Goal: Find specific page/section: Find specific page/section

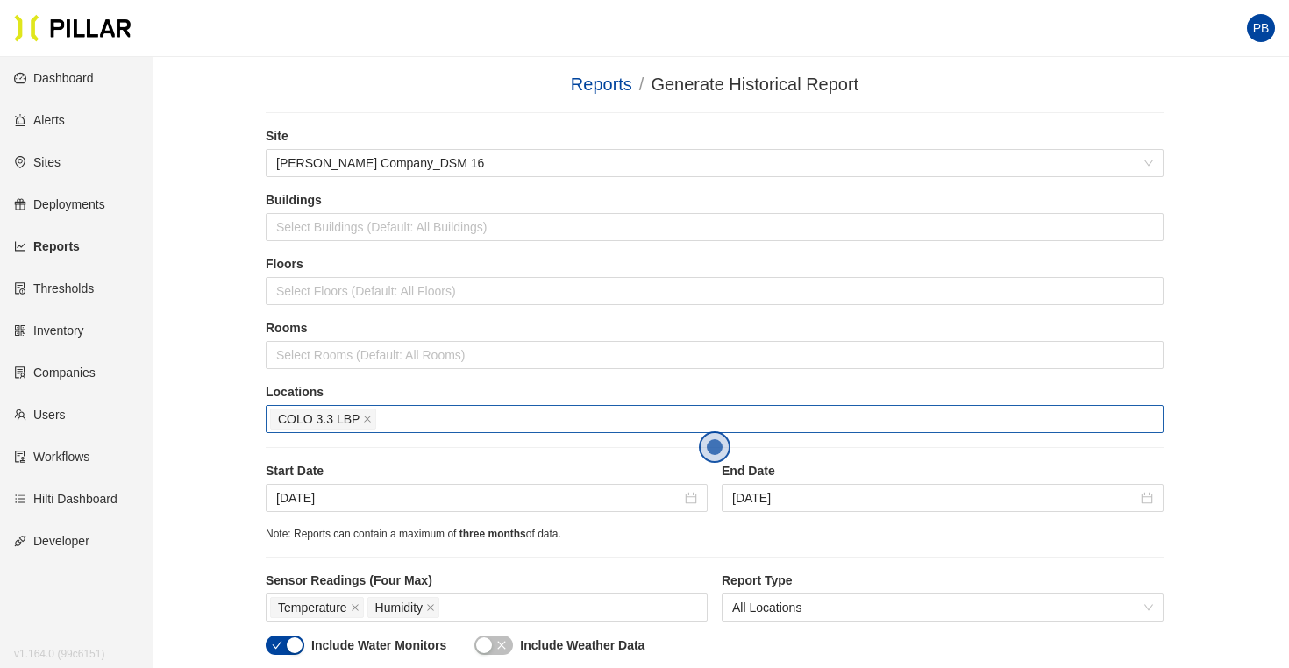
scroll to position [243, 0]
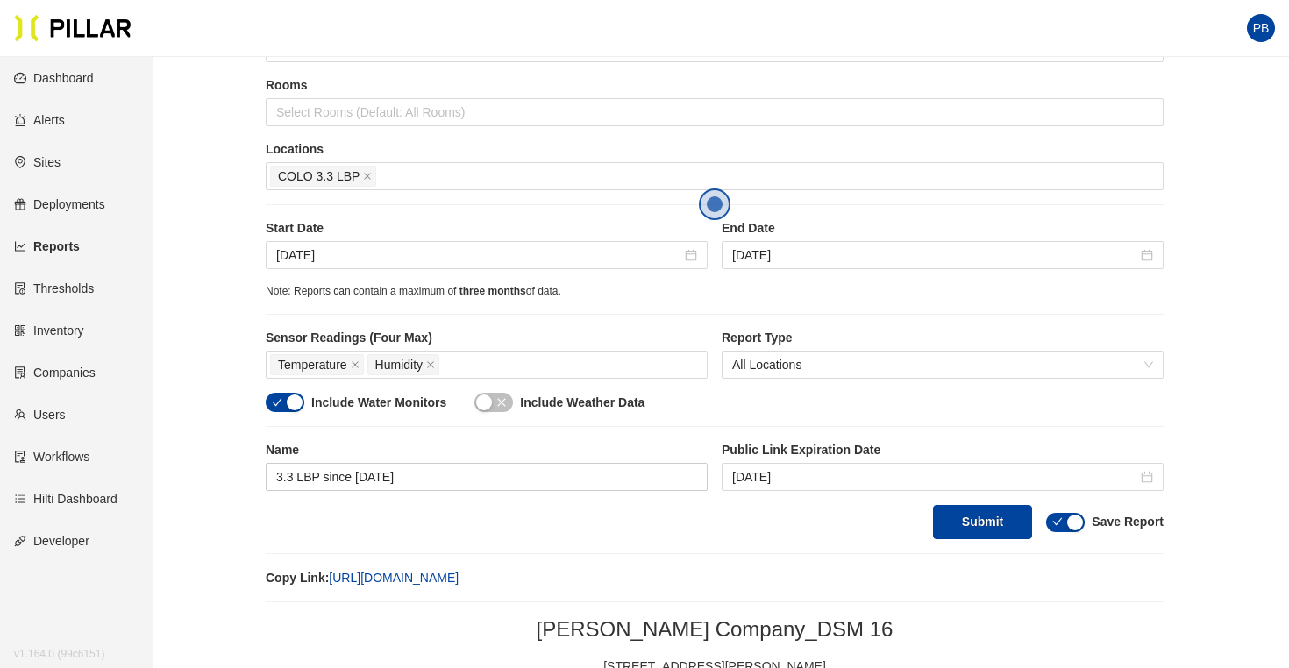
click at [61, 417] on link "Users" at bounding box center [40, 415] width 52 height 14
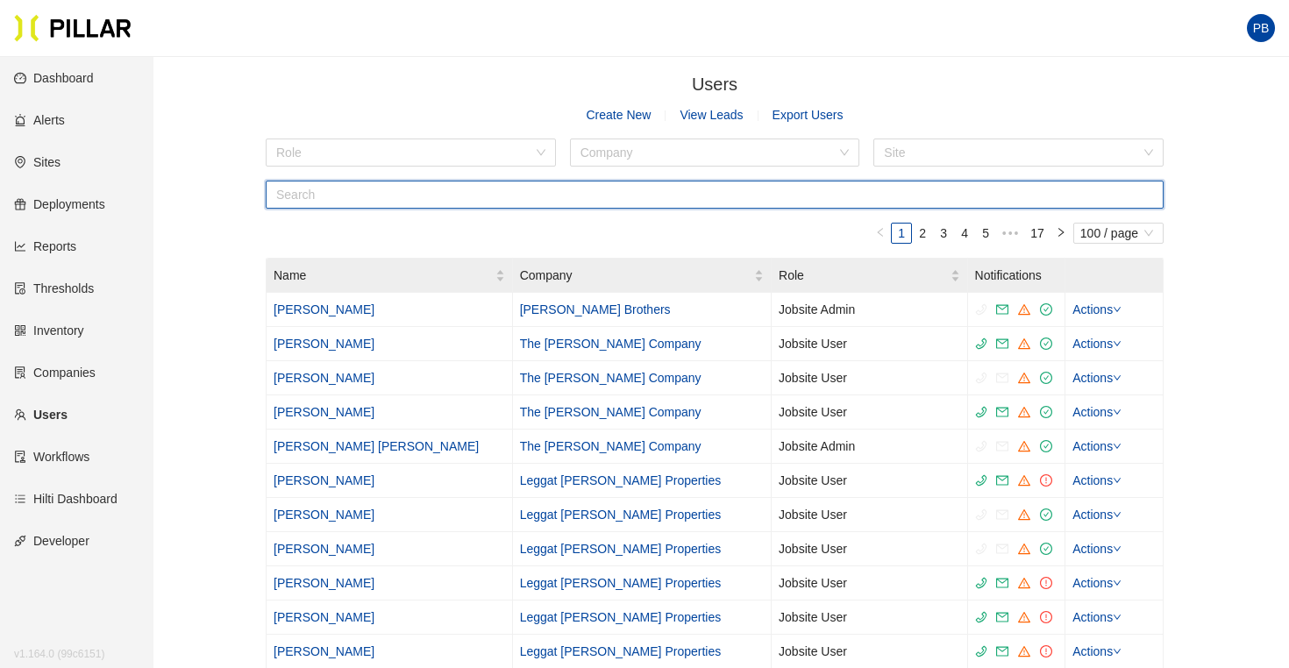
click at [331, 192] on input "text" at bounding box center [715, 195] width 898 height 28
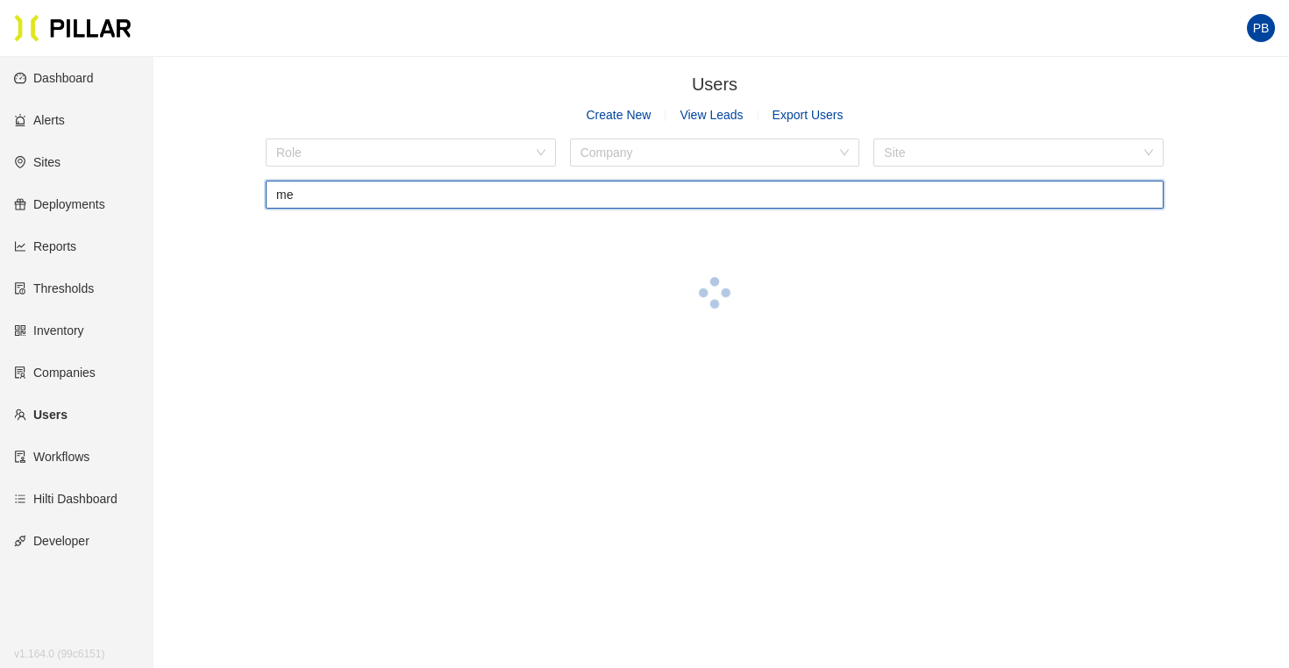
type input "m"
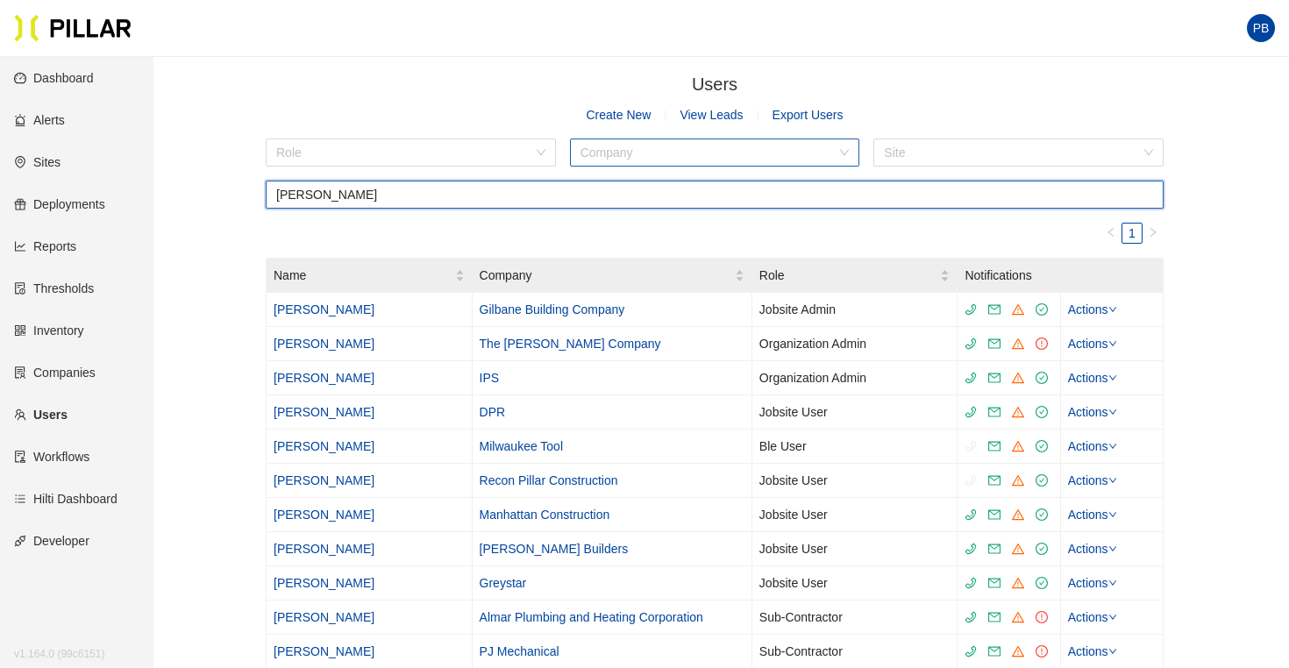
type input "[PERSON_NAME]"
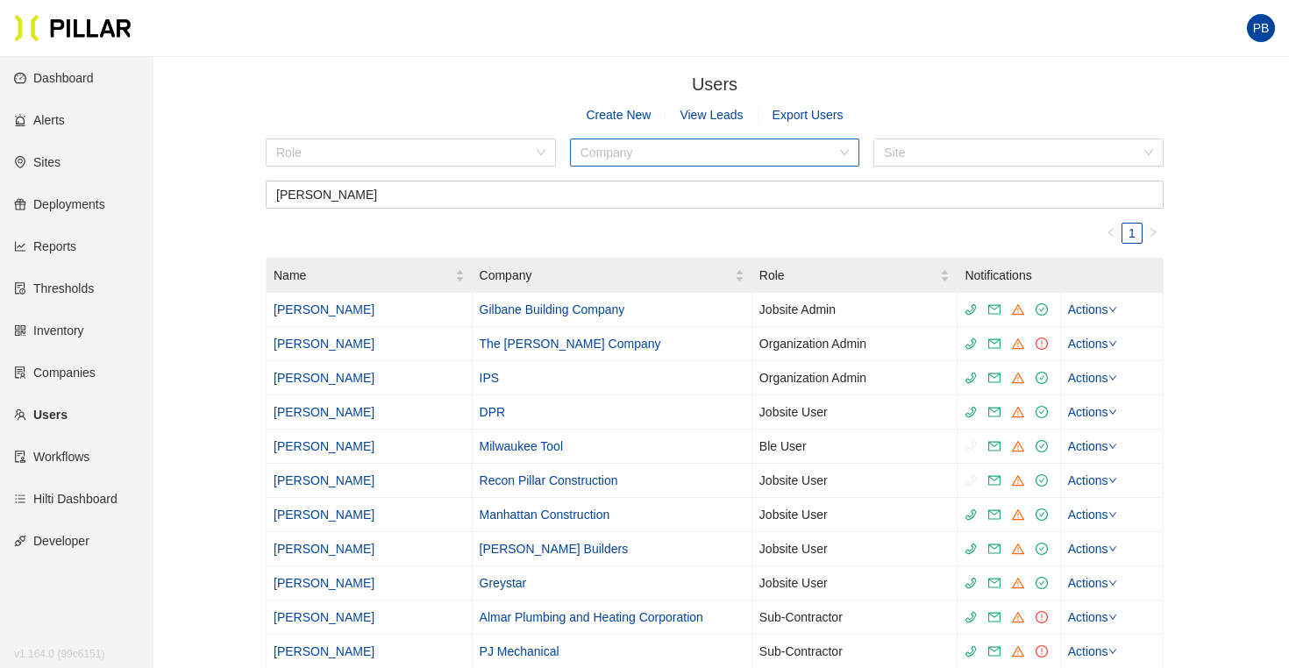
click at [636, 154] on input "search" at bounding box center [709, 152] width 257 height 26
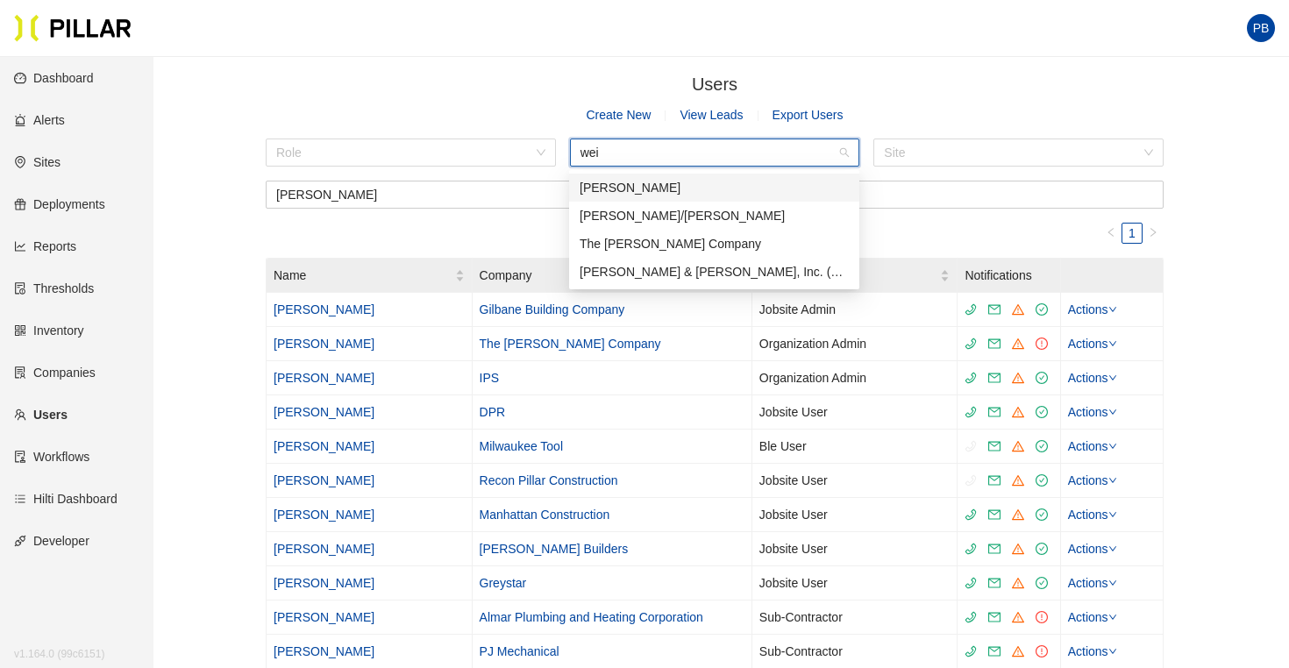
type input "weit"
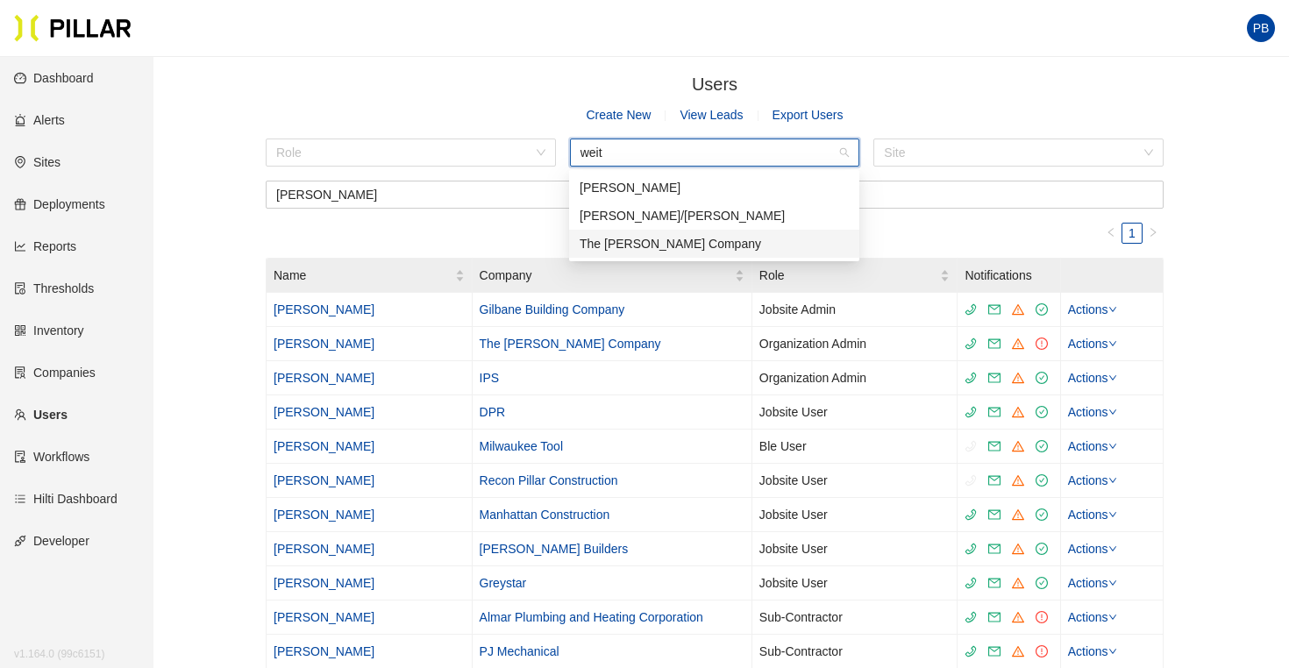
click at [620, 239] on div "The [PERSON_NAME] Company" at bounding box center [714, 243] width 269 height 19
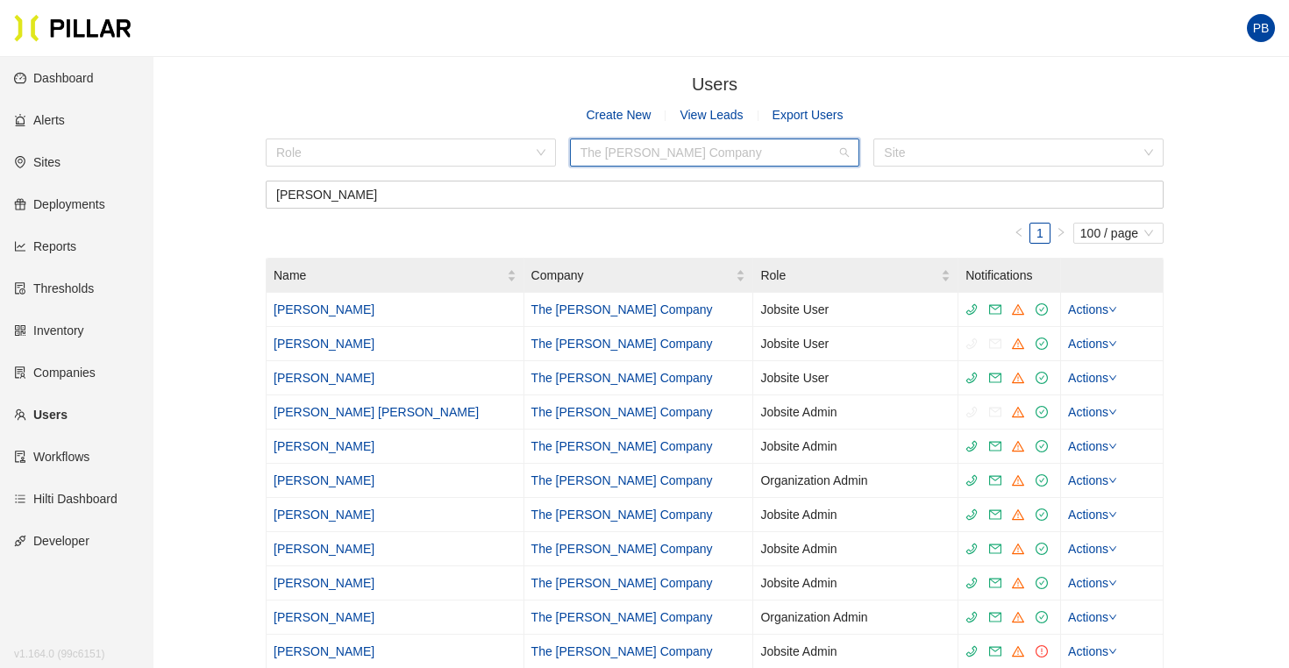
click at [713, 157] on span "The [PERSON_NAME] Company" at bounding box center [715, 152] width 269 height 26
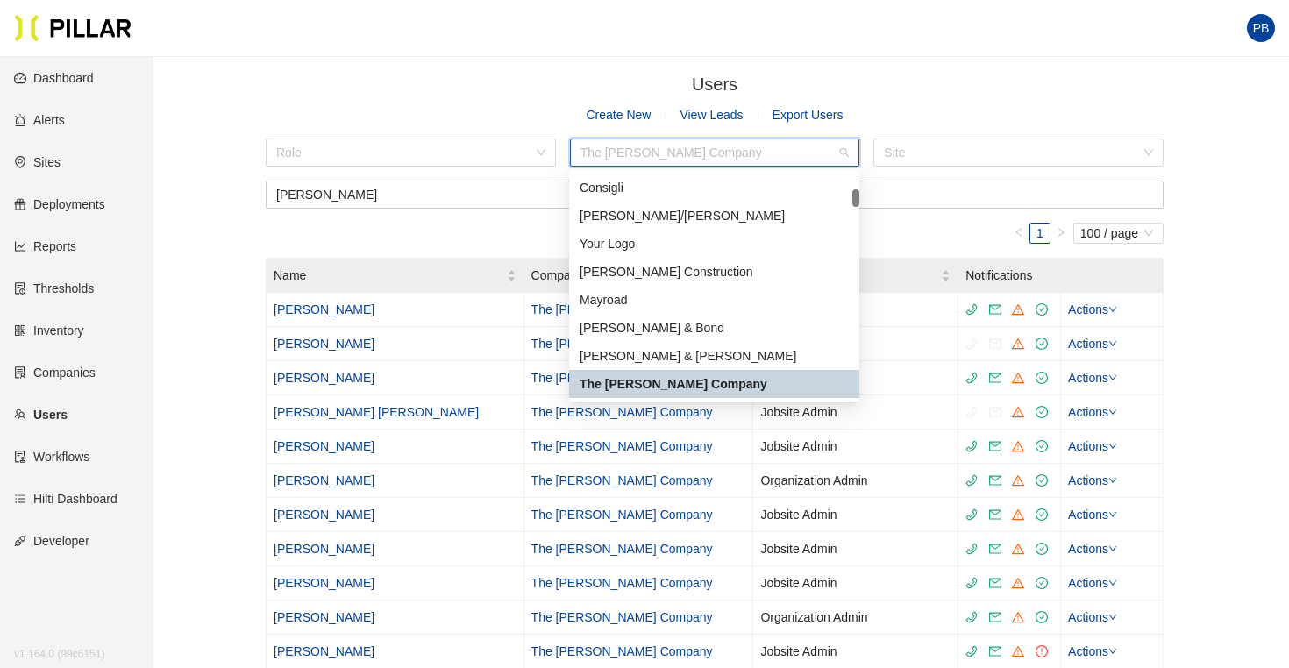
click at [713, 157] on span "The [PERSON_NAME] Company" at bounding box center [715, 152] width 269 height 26
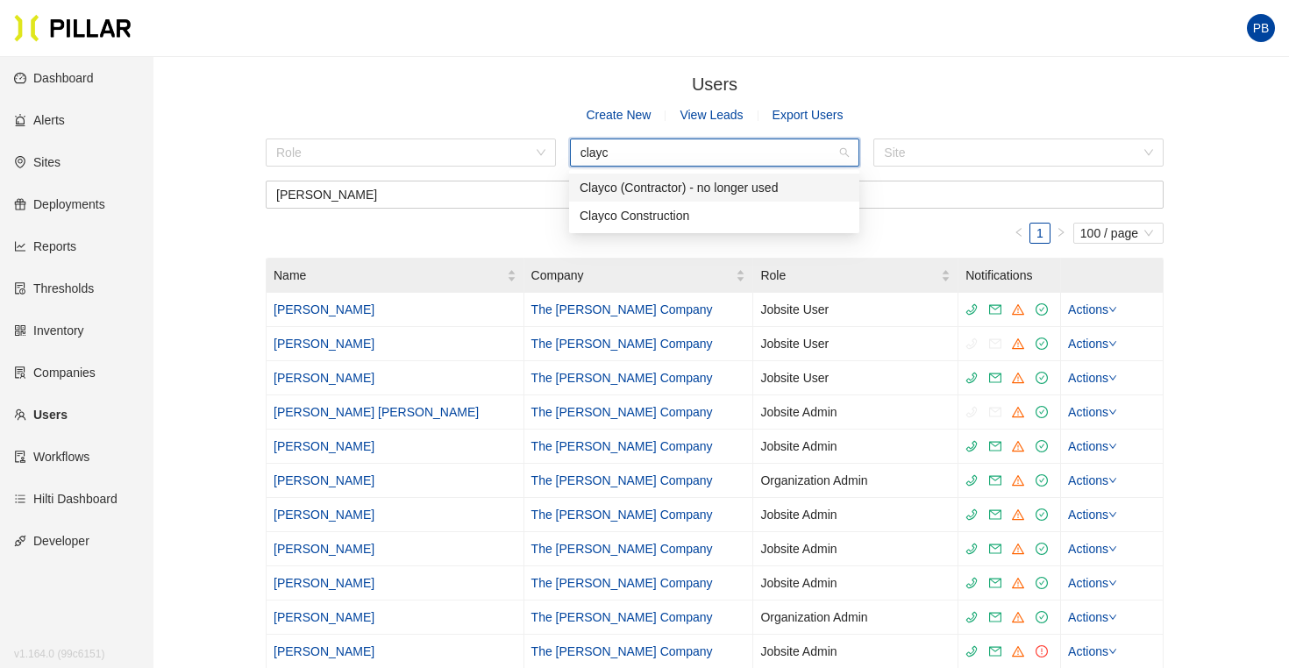
type input "clayco"
click at [665, 213] on div "Clayco Construction" at bounding box center [714, 215] width 269 height 19
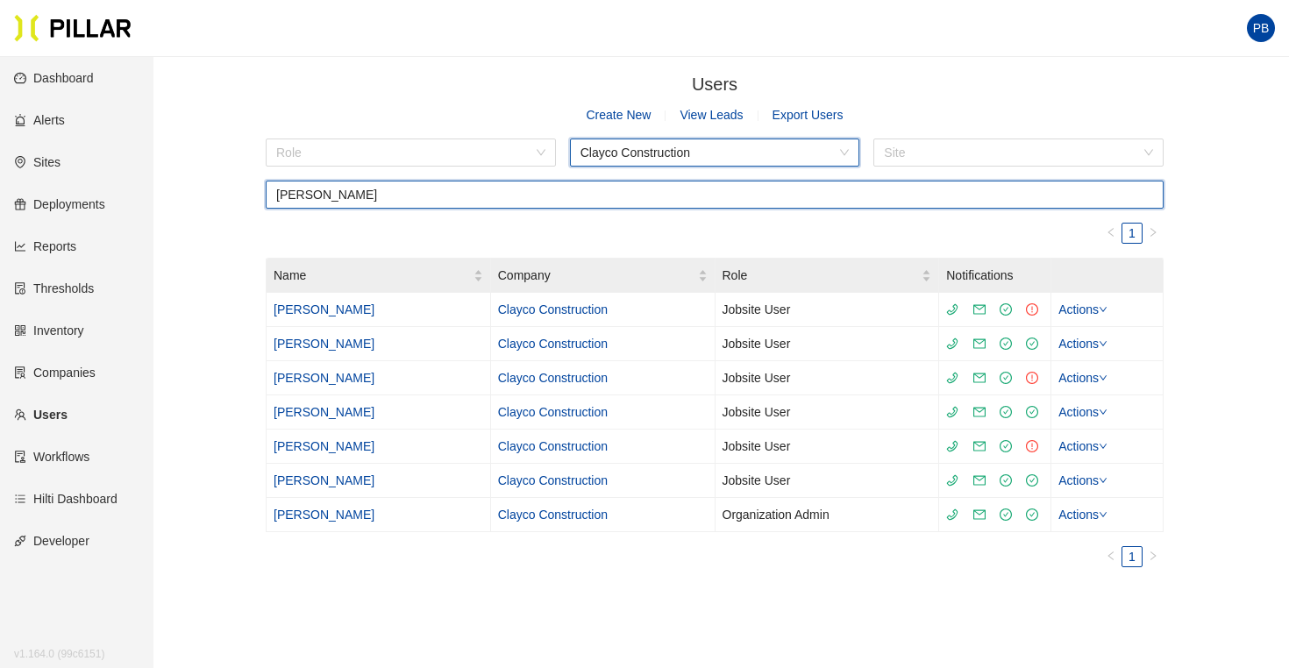
click at [332, 199] on input "[PERSON_NAME]" at bounding box center [715, 195] width 898 height 28
type input "j"
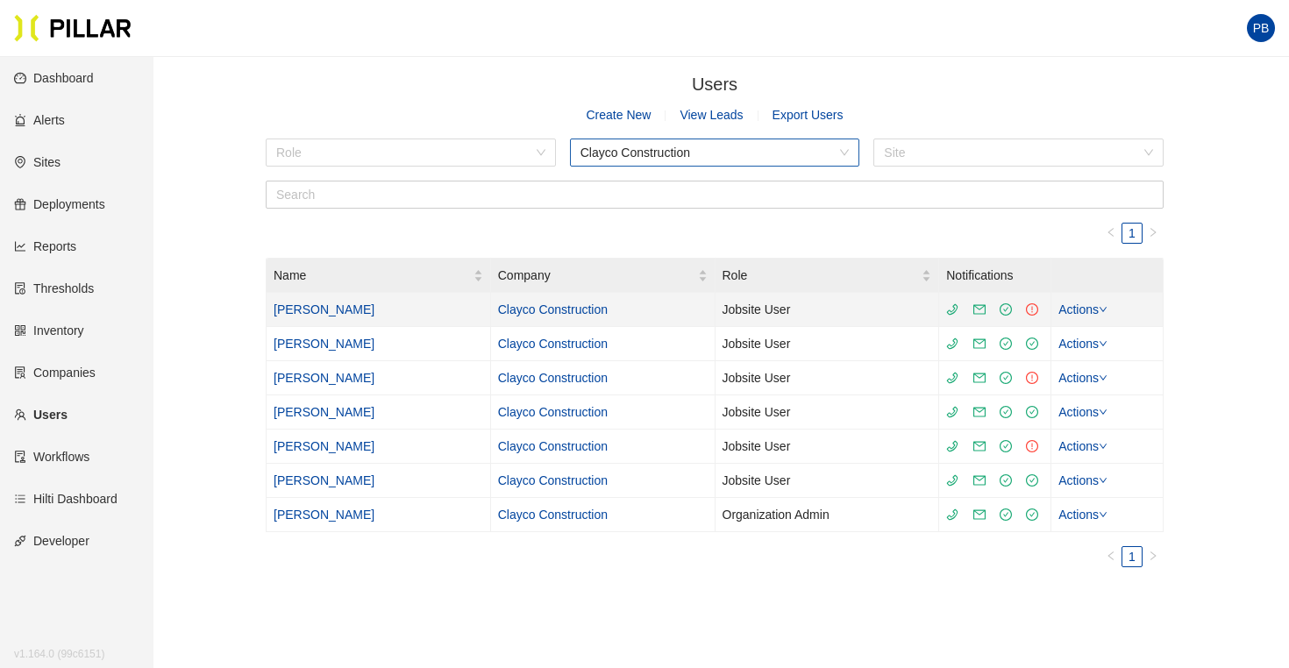
click at [323, 315] on link "[PERSON_NAME]" at bounding box center [324, 310] width 101 height 14
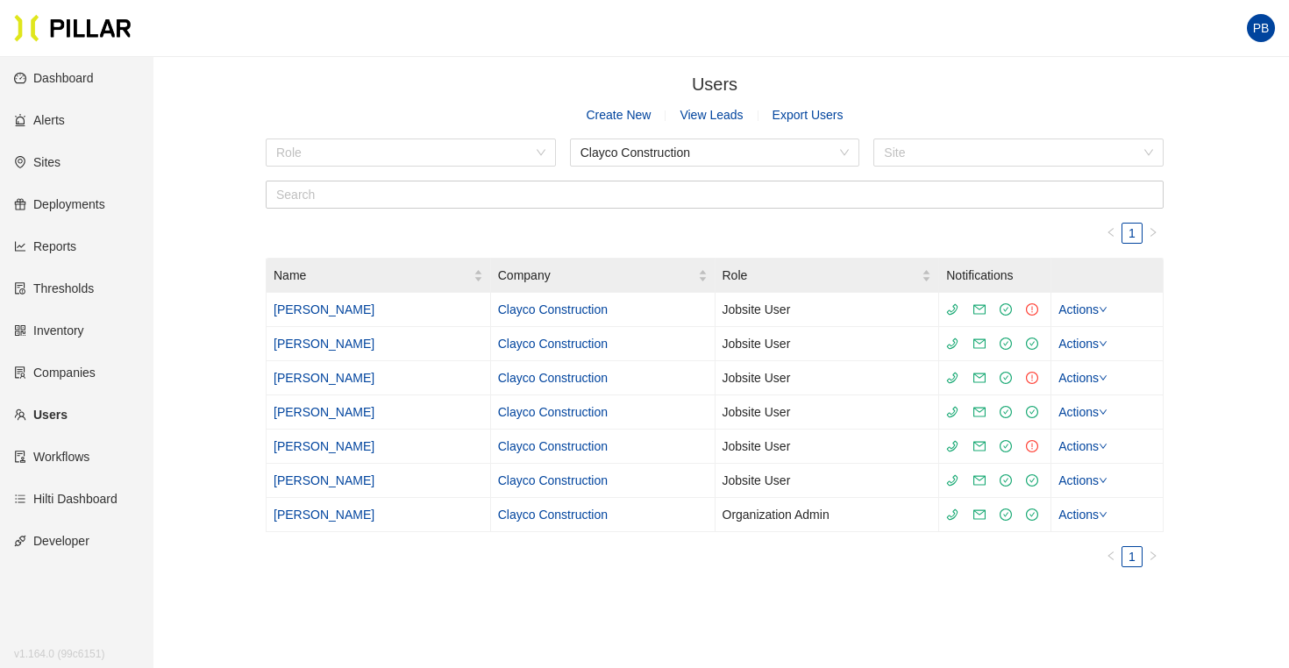
click at [50, 372] on link "Companies" at bounding box center [55, 373] width 82 height 14
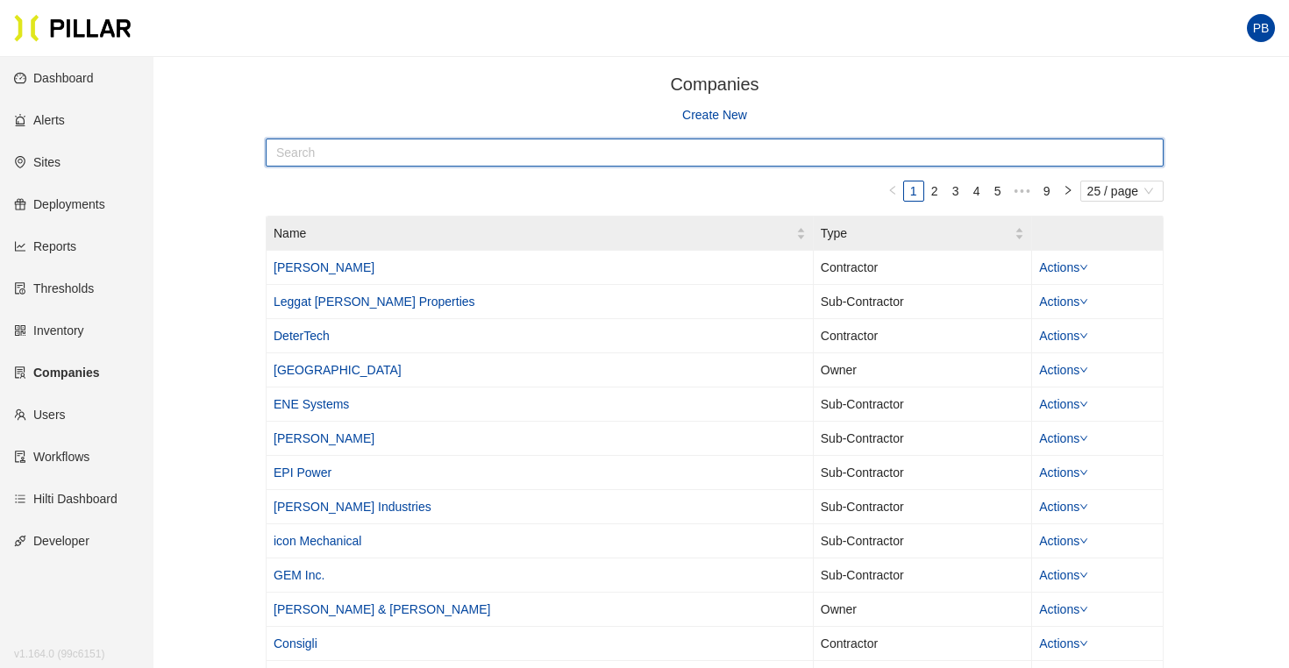
click at [358, 151] on input "text" at bounding box center [715, 153] width 898 height 28
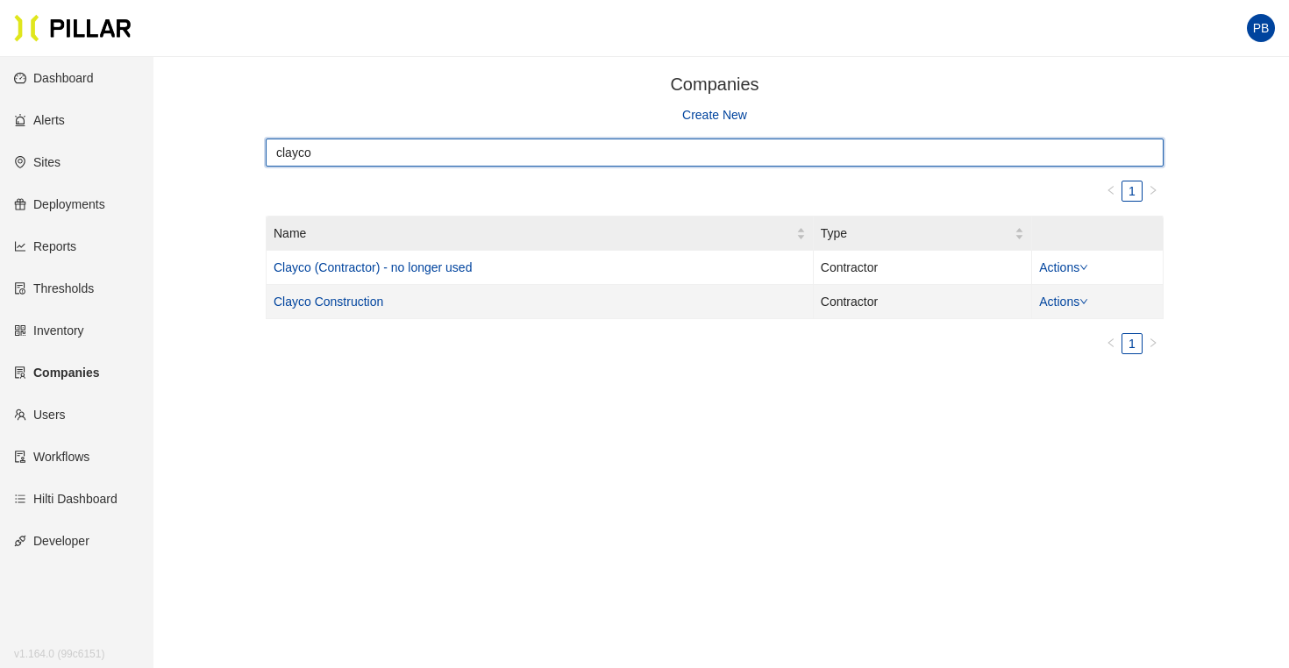
type input "clayco"
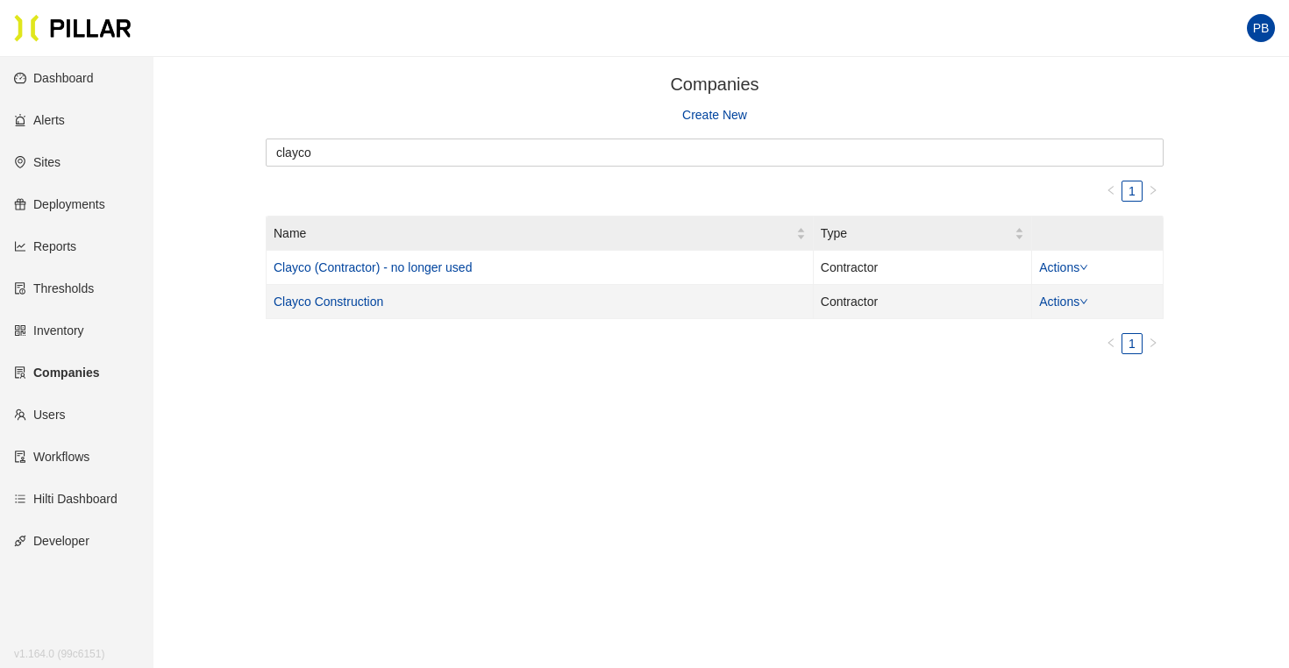
click at [332, 304] on link "Clayco Construction" at bounding box center [329, 302] width 110 height 14
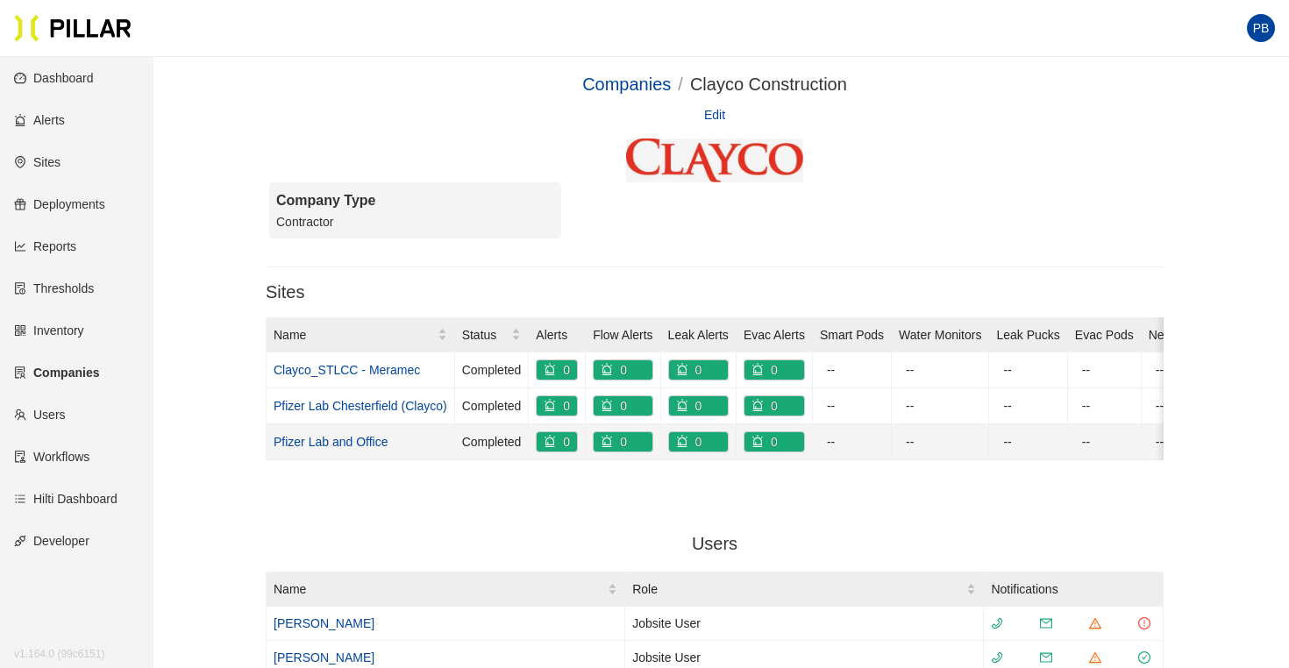
click at [317, 440] on link "Pfizer Lab and Office" at bounding box center [331, 442] width 114 height 14
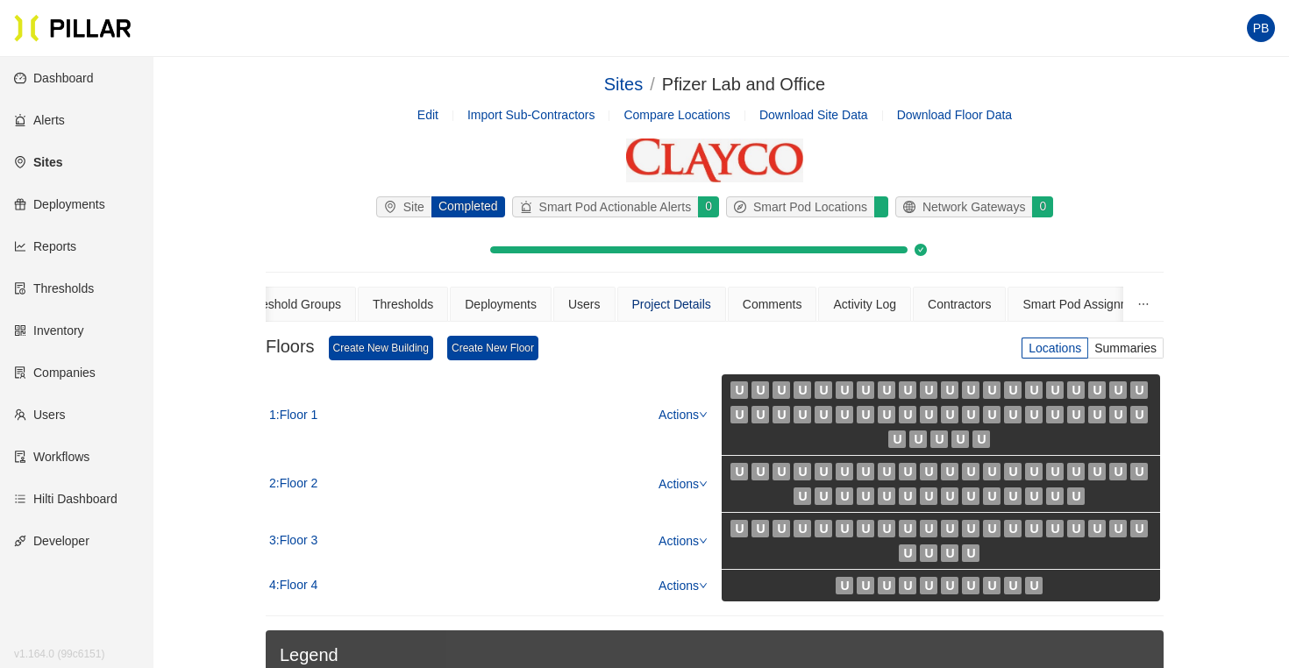
click at [685, 297] on div "Project Details" at bounding box center [671, 304] width 79 height 19
